Goal: Find specific page/section: Find specific page/section

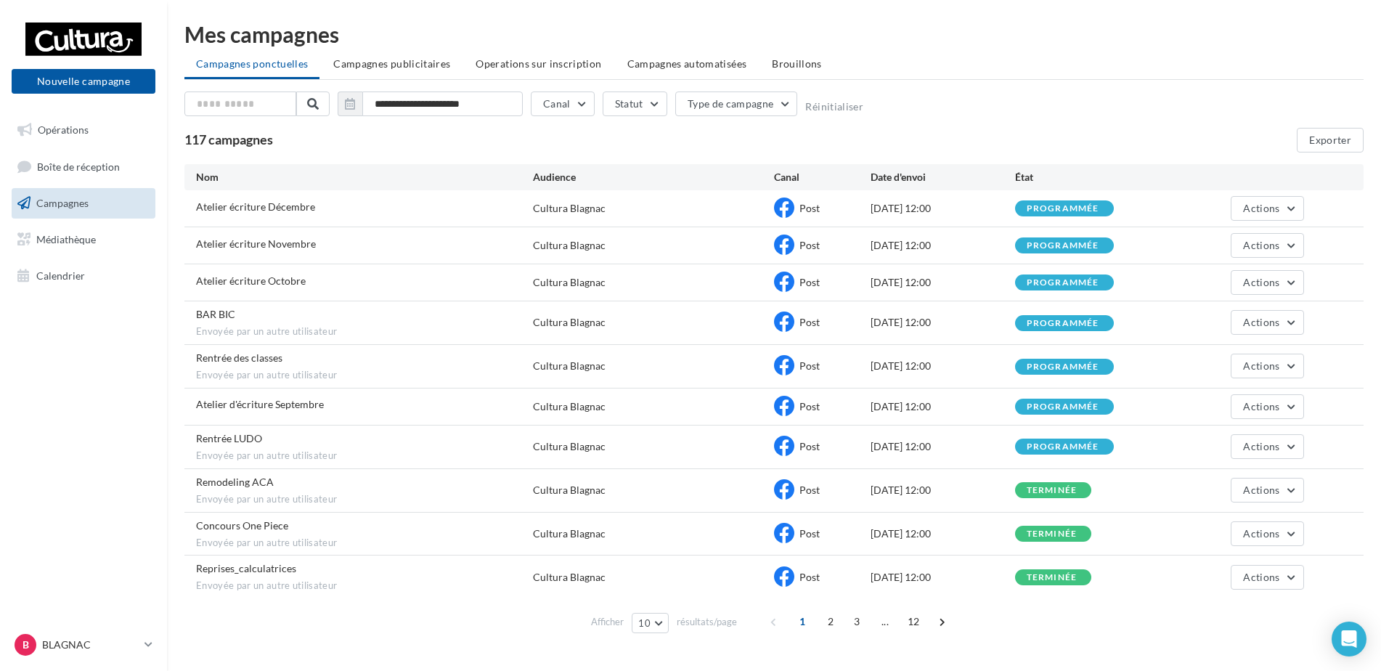
click at [68, 207] on span "Campagnes" at bounding box center [62, 203] width 52 height 12
click at [972, 110] on div "**********" at bounding box center [773, 106] width 1179 height 30
drag, startPoint x: 73, startPoint y: 206, endPoint x: 293, endPoint y: 15, distance: 290.8
click at [73, 206] on span "Campagnes" at bounding box center [62, 203] width 52 height 12
